Goal: Navigation & Orientation: Understand site structure

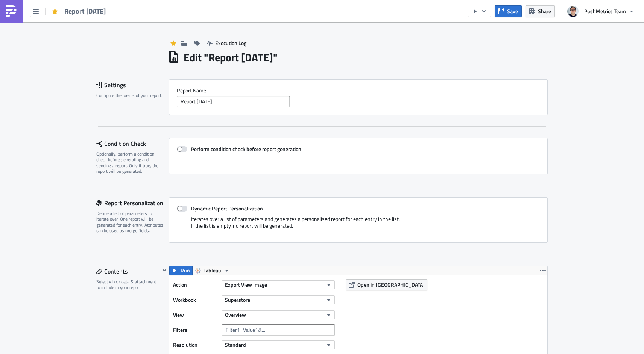
scroll to position [86, 378]
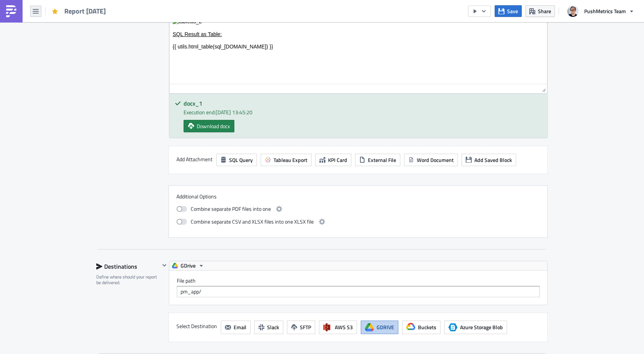
click at [38, 8] on icon "button" at bounding box center [36, 11] width 6 height 6
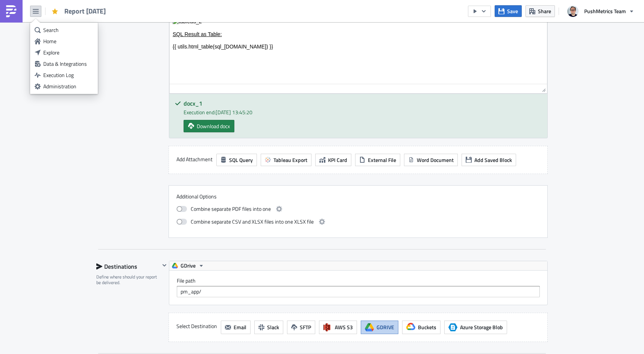
click at [12, 9] on img at bounding box center [11, 11] width 12 height 12
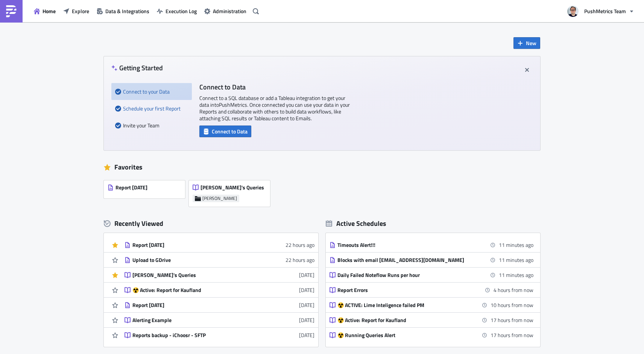
click at [132, 109] on div "Schedule your first Report" at bounding box center [151, 108] width 73 height 17
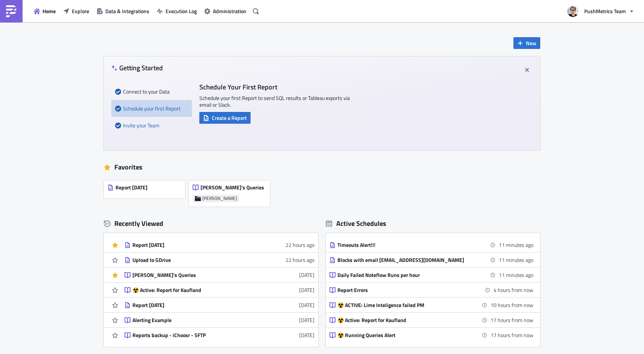
click at [133, 122] on div "Invite your Team" at bounding box center [151, 125] width 73 height 17
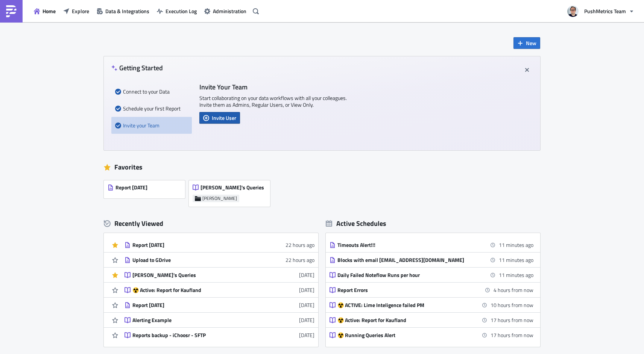
click at [217, 114] on span "Invite User" at bounding box center [224, 118] width 24 height 8
click at [143, 98] on div "Connect to your Data" at bounding box center [151, 91] width 73 height 17
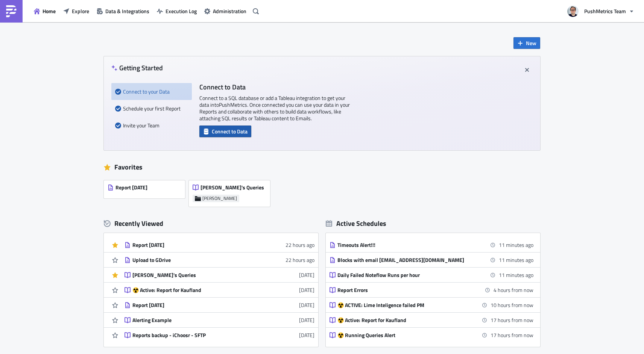
click at [208, 134] on icon "button" at bounding box center [206, 132] width 6 height 6
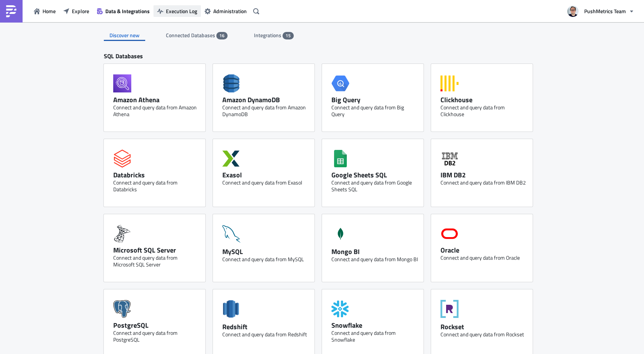
click at [176, 5] on button "Execution Log" at bounding box center [177, 11] width 47 height 12
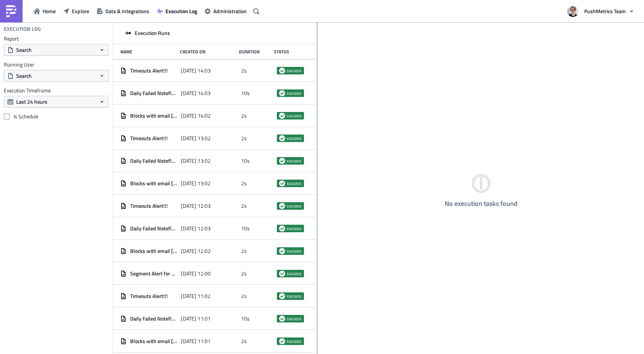
drag, startPoint x: 219, startPoint y: 41, endPoint x: 317, endPoint y: 53, distance: 98.5
click at [317, 53] on div at bounding box center [317, 188] width 1 height 333
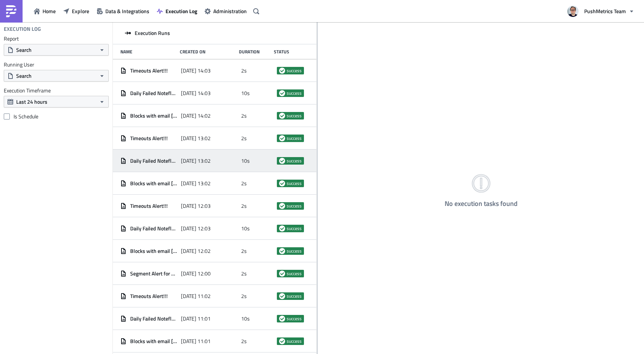
click at [147, 159] on span "Daily Failed Noteflow Runs per hour" at bounding box center [153, 161] width 47 height 7
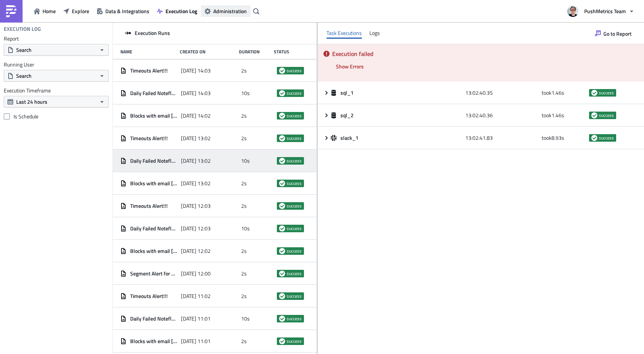
click at [216, 11] on span "Administration" at bounding box center [229, 11] width 33 height 8
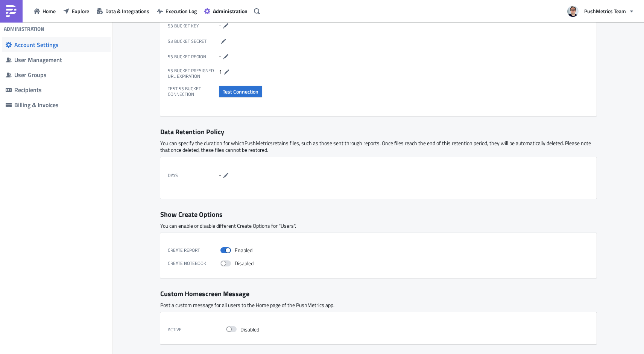
scroll to position [234, 0]
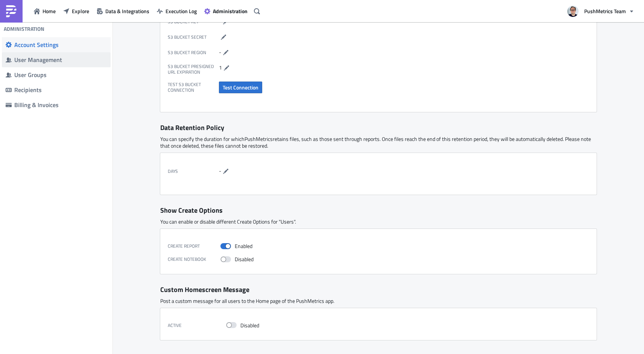
click at [85, 64] on span "User Management" at bounding box center [56, 59] width 109 height 15
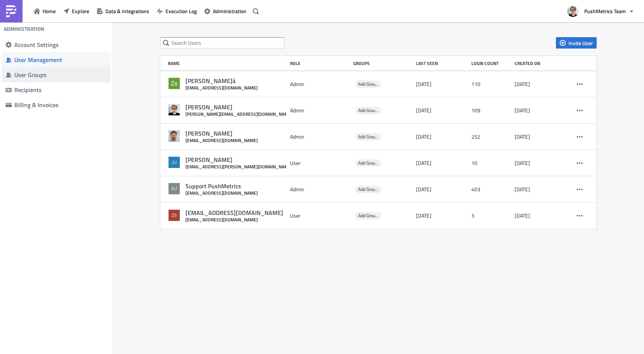
click at [64, 72] on div "User Groups" at bounding box center [60, 75] width 93 height 8
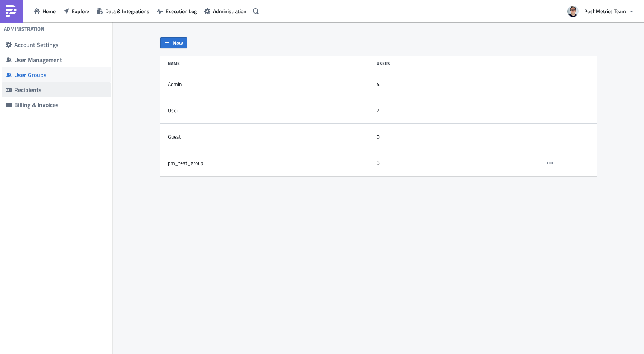
click at [57, 94] on span "Recipients" at bounding box center [56, 89] width 109 height 15
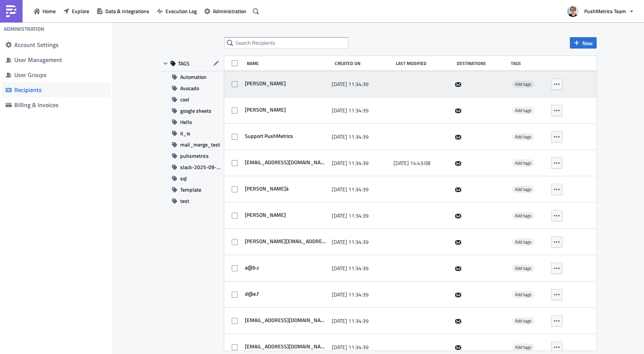
click at [255, 83] on span "[PERSON_NAME]" at bounding box center [264, 83] width 43 height 7
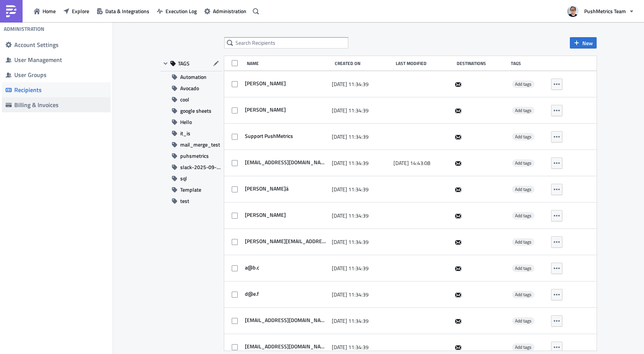
click at [38, 104] on div "Billing & Invoices" at bounding box center [60, 105] width 93 height 8
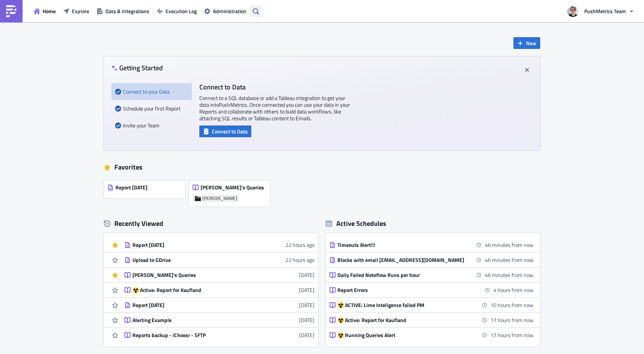
click at [255, 14] on icon "button" at bounding box center [256, 11] width 6 height 6
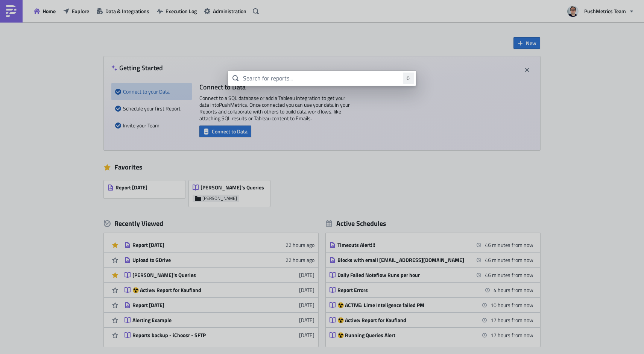
click at [287, 35] on body "Home Explore Data & Integrations Execution Log Administration PushMetrics Team …" at bounding box center [322, 178] width 644 height 356
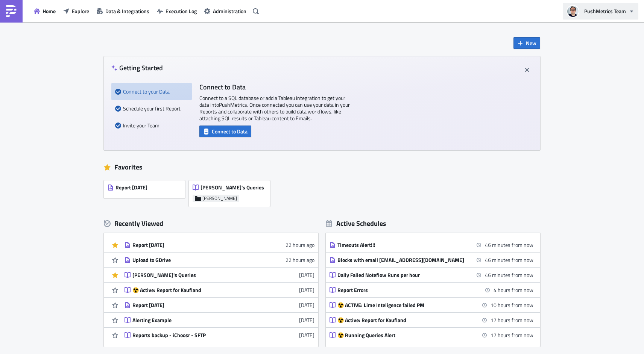
click at [574, 12] on img "button" at bounding box center [573, 11] width 13 height 13
